Goal: Book appointment/travel/reservation

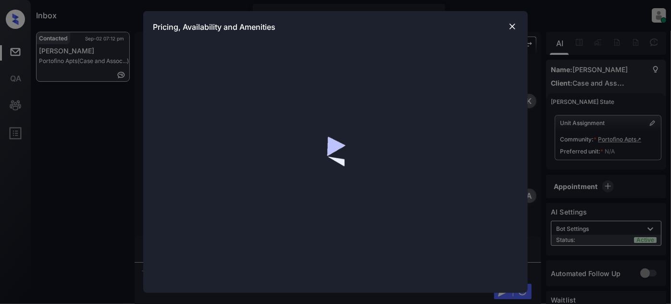
scroll to position [586, 0]
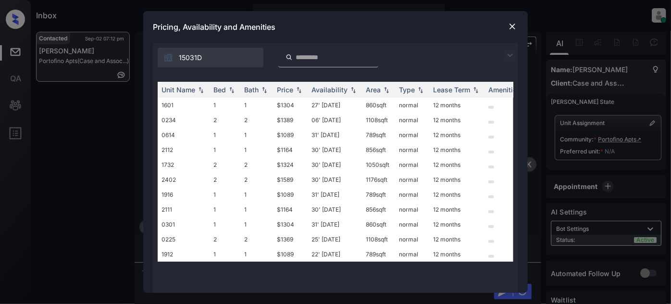
click at [508, 55] on img at bounding box center [510, 56] width 12 height 12
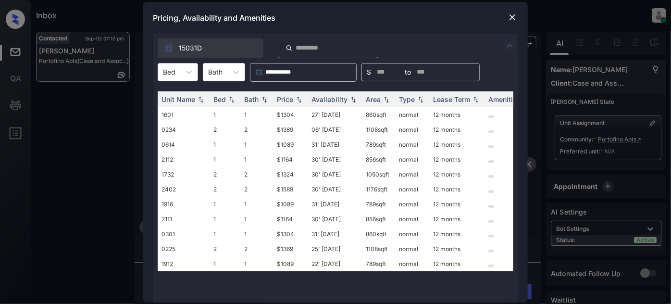
click at [175, 71] on div "Bed" at bounding box center [169, 72] width 22 height 14
type input "*"
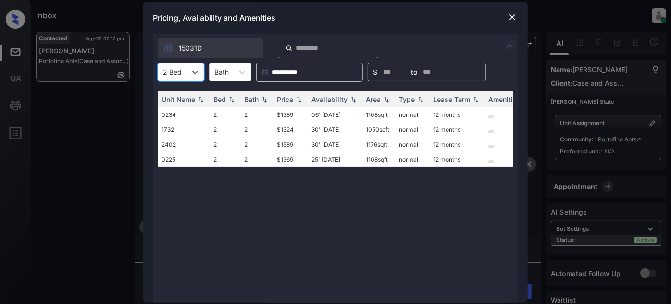
type input "*"
click at [192, 109] on div "2" at bounding box center [181, 112] width 47 height 17
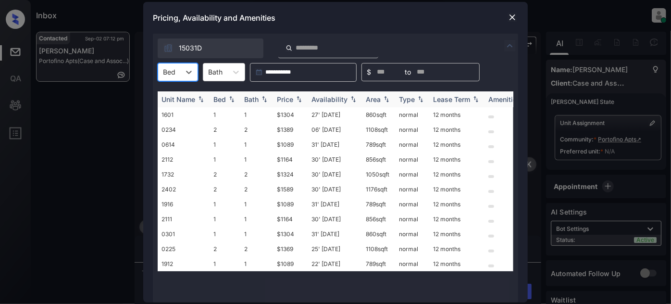
click at [287, 96] on div "Price" at bounding box center [285, 99] width 16 height 8
click at [185, 75] on icon at bounding box center [189, 72] width 10 height 10
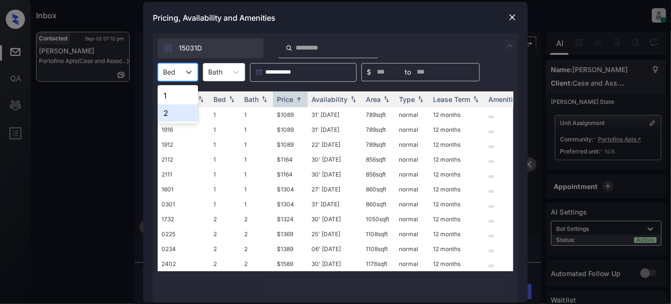
click at [175, 112] on div "2" at bounding box center [178, 112] width 40 height 17
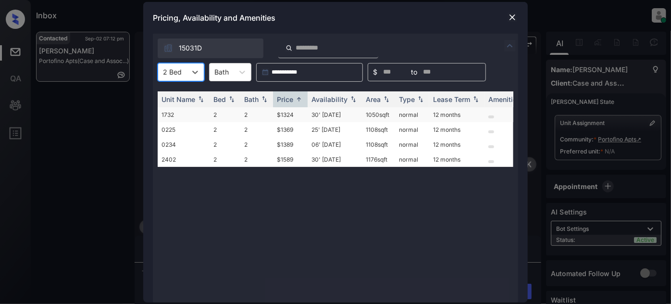
click at [323, 108] on td "30' [DATE]" at bounding box center [335, 114] width 54 height 15
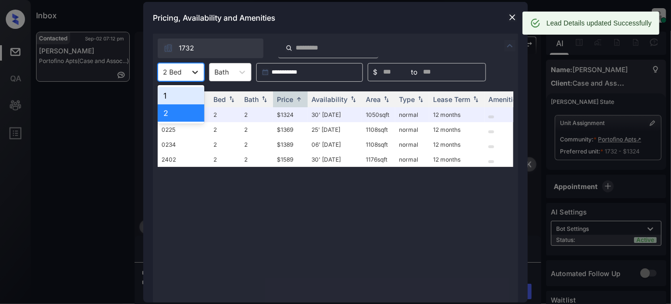
click at [187, 73] on div at bounding box center [194, 71] width 17 height 17
click at [183, 96] on div "1" at bounding box center [181, 95] width 47 height 17
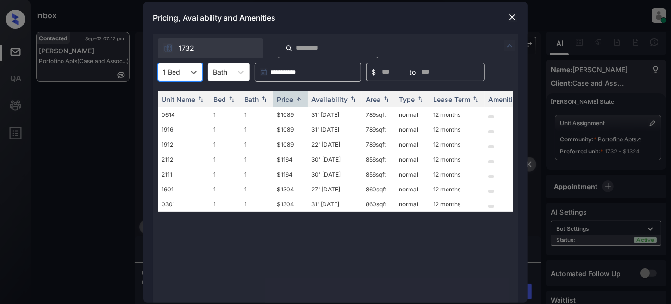
click at [518, 14] on div at bounding box center [513, 18] width 12 height 12
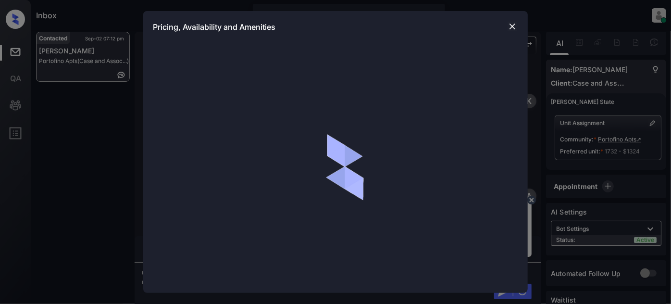
scroll to position [586, 0]
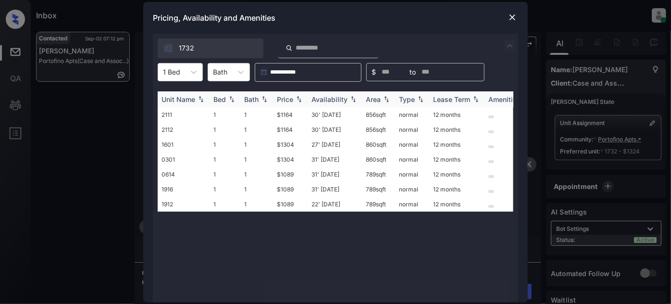
click at [281, 96] on div "Price" at bounding box center [285, 99] width 16 height 8
click at [193, 75] on icon at bounding box center [194, 72] width 10 height 10
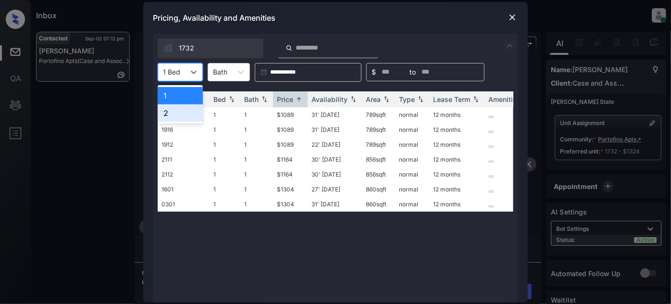
click at [174, 110] on div "2" at bounding box center [180, 112] width 45 height 17
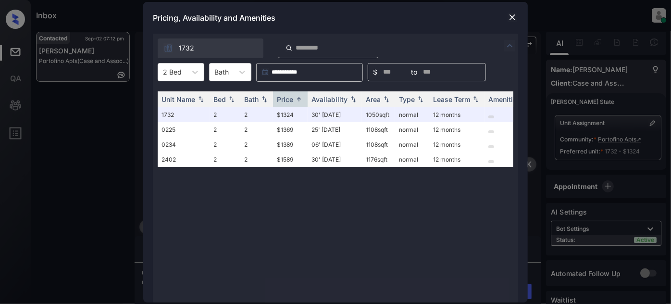
click at [510, 20] on img at bounding box center [513, 17] width 10 height 10
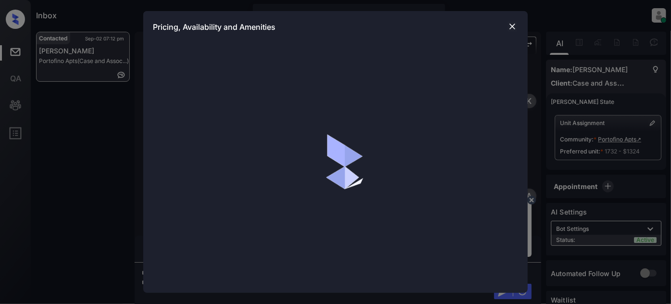
scroll to position [586, 0]
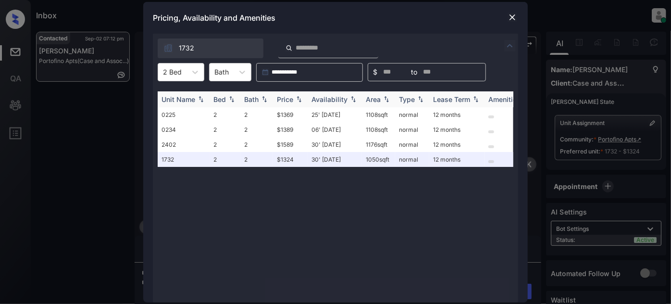
click at [292, 96] on div "Price" at bounding box center [285, 99] width 16 height 8
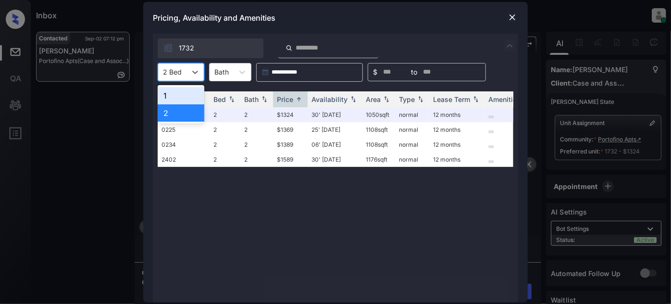
click at [186, 72] on div "2 Bed" at bounding box center [172, 72] width 28 height 14
click at [179, 98] on div "1" at bounding box center [181, 95] width 47 height 17
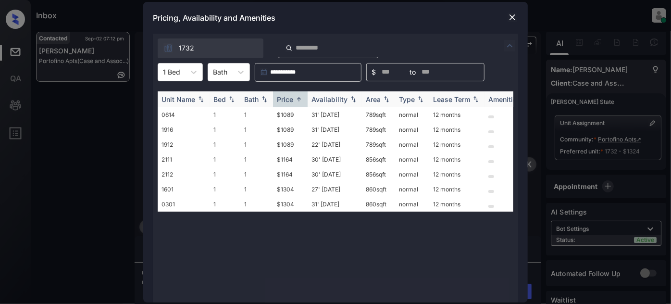
click at [278, 101] on div "Price" at bounding box center [285, 99] width 16 height 8
click at [508, 19] on img at bounding box center [513, 17] width 10 height 10
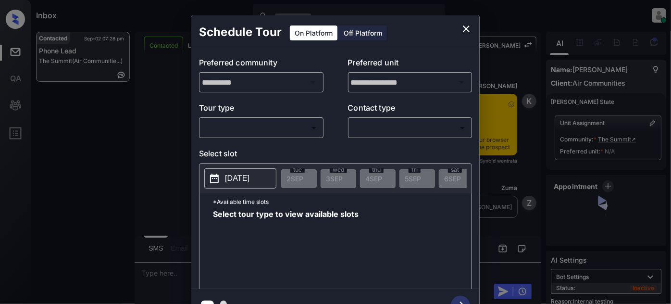
click at [284, 128] on body "Inbox Juan Carlos Manantan Online Set yourself offline Set yourself on break Pr…" at bounding box center [335, 152] width 671 height 304
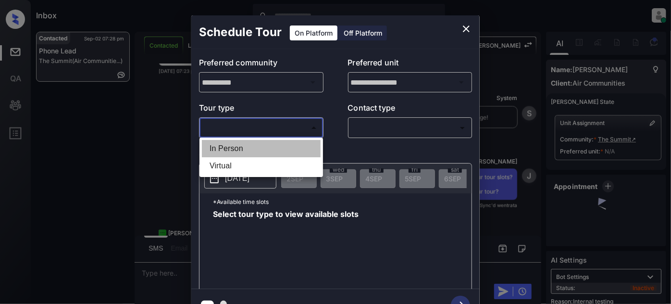
click at [246, 148] on li "In Person" at bounding box center [261, 148] width 119 height 17
type input "********"
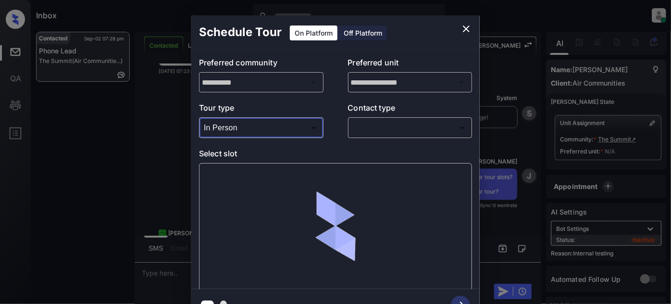
click at [397, 117] on div "​ ​" at bounding box center [410, 127] width 124 height 21
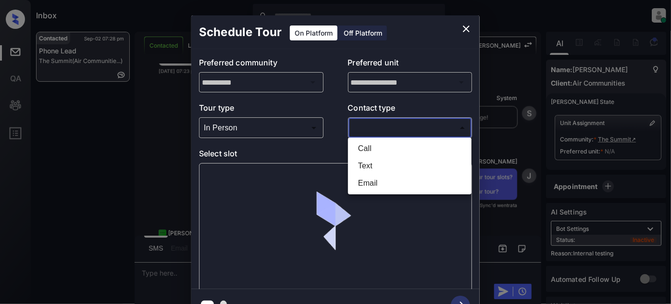
click at [383, 126] on body "Inbox Juan Carlos Manantan Online Set yourself offline Set yourself on break Pr…" at bounding box center [335, 152] width 671 height 304
click at [373, 162] on li "Text" at bounding box center [409, 165] width 119 height 17
type input "****"
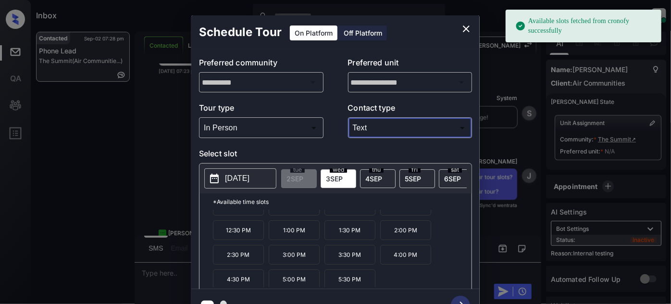
scroll to position [15, 0]
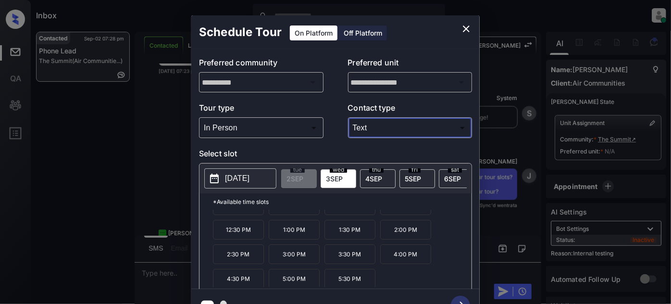
click at [463, 30] on icon "close" at bounding box center [466, 29] width 12 height 12
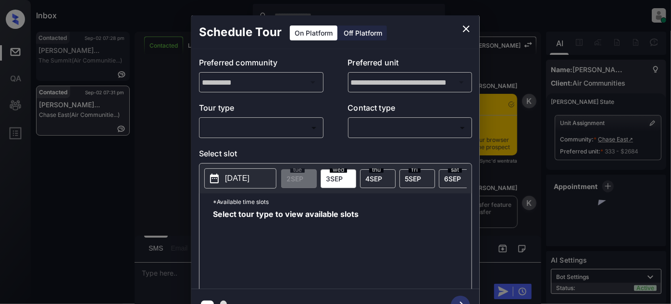
scroll to position [1149, 0]
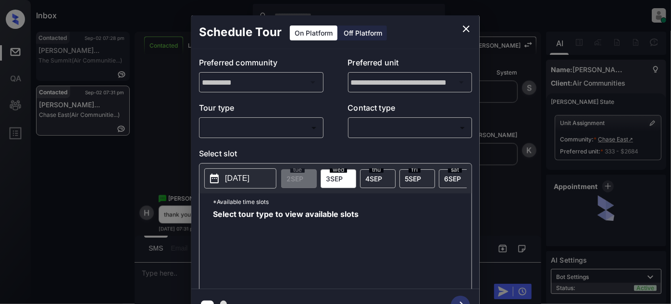
click at [292, 127] on body "Inbox [PERSON_NAME] Online Set yourself offline Set yourself on break Profile S…" at bounding box center [335, 152] width 671 height 304
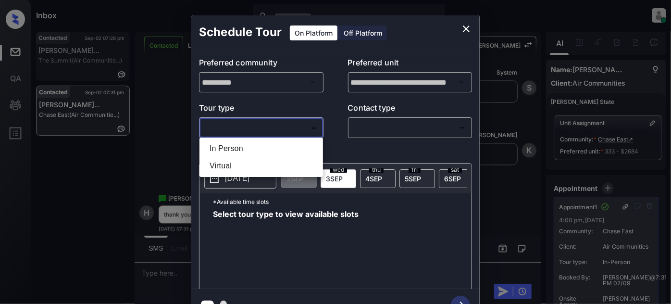
click at [265, 149] on li "In Person" at bounding box center [261, 148] width 119 height 17
type input "********"
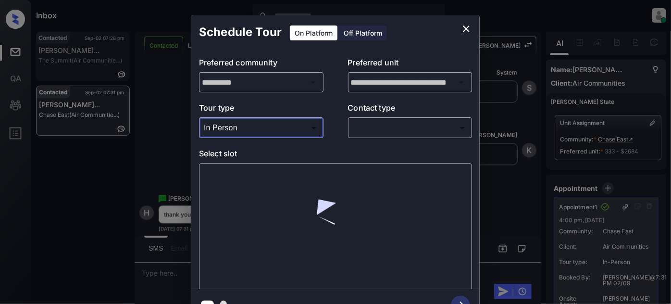
click at [362, 135] on body "Inbox [PERSON_NAME] Online Set yourself offline Set yourself on break Profile S…" at bounding box center [335, 152] width 671 height 304
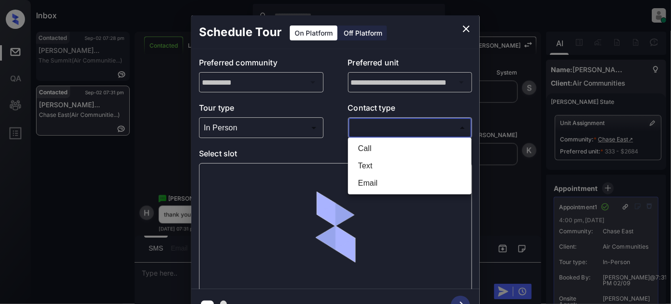
click at [371, 165] on li "Text" at bounding box center [409, 165] width 119 height 17
type input "****"
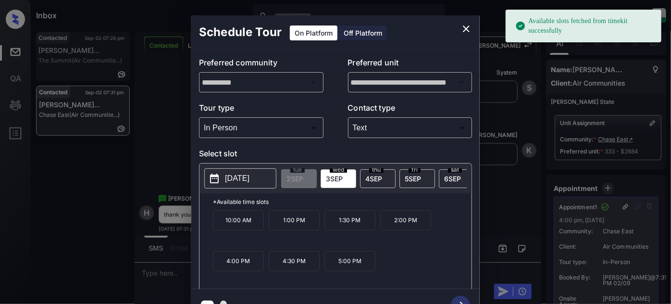
click at [375, 178] on span "[DATE]" at bounding box center [373, 178] width 17 height 8
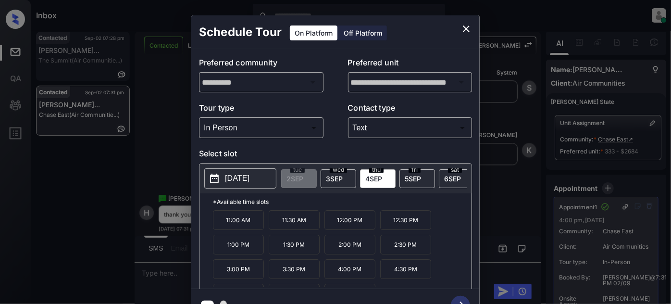
click at [356, 271] on p "4:00 PM" at bounding box center [349, 269] width 51 height 20
click at [459, 296] on icon "button" at bounding box center [460, 305] width 19 height 19
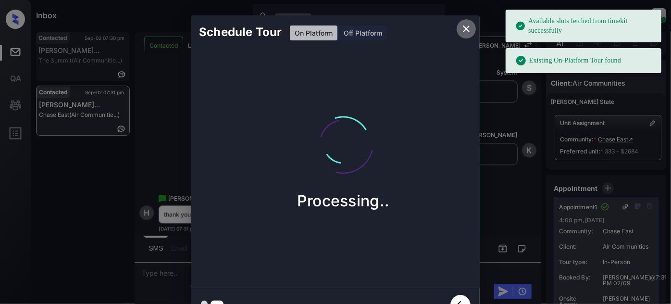
click at [472, 24] on icon "close" at bounding box center [466, 29] width 12 height 12
